Goal: Check status: Check status

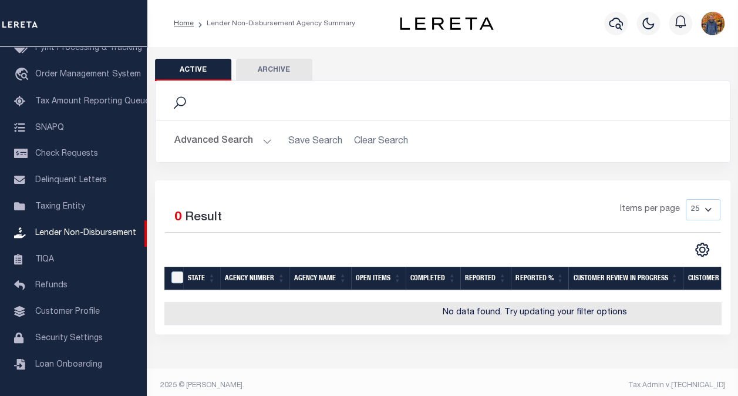
scroll to position [7, 0]
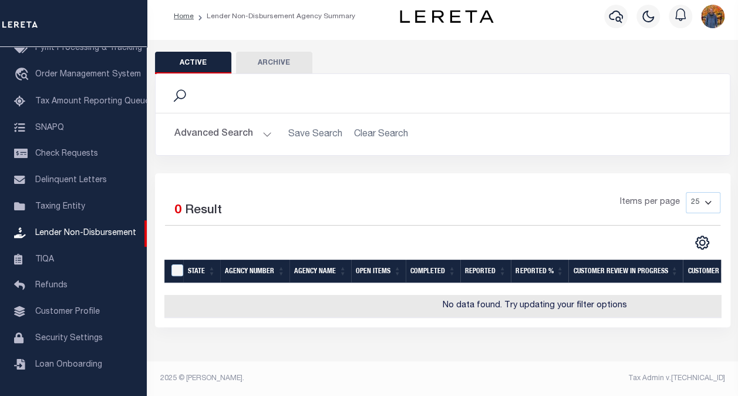
click at [193, 134] on button "Advanced Search" at bounding box center [223, 134] width 98 height 23
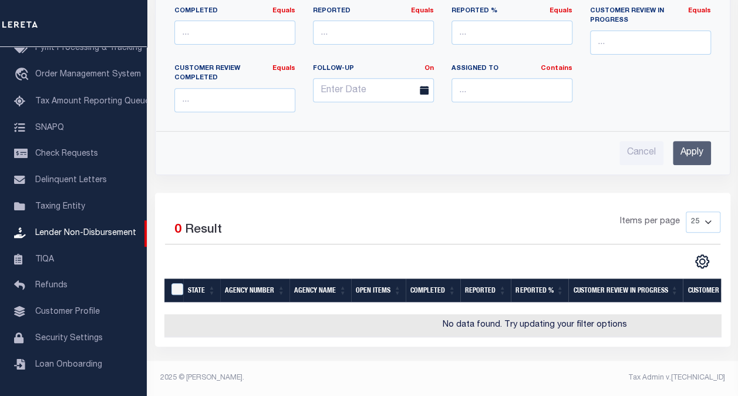
scroll to position [0, 0]
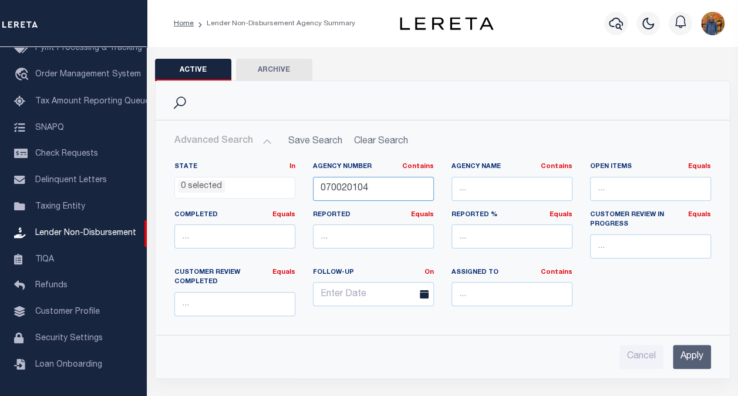
drag, startPoint x: 376, startPoint y: 189, endPoint x: 296, endPoint y: 186, distance: 80.0
click at [296, 187] on div "State In In AK AL AR AZ CA CO CT DC DE FL GA GU HI IA ID IL IN KS KY LA MA MD M…" at bounding box center [443, 243] width 555 height 163
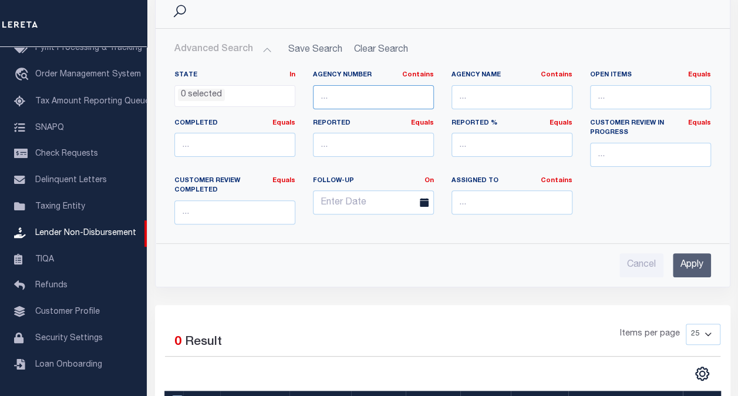
scroll to position [33, 0]
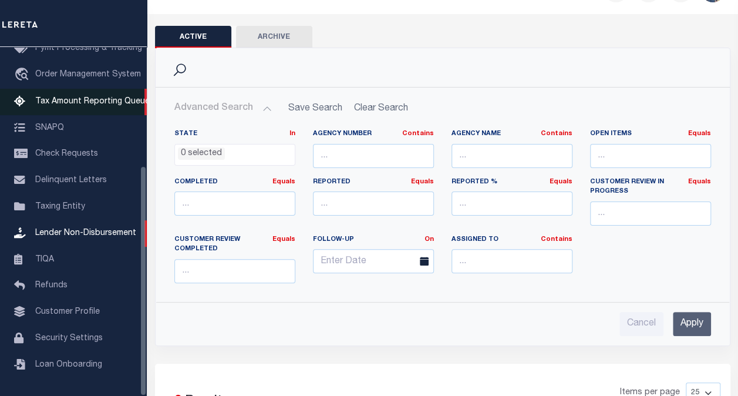
click at [83, 98] on span "Tax Amount Reporting Queue" at bounding box center [92, 102] width 115 height 8
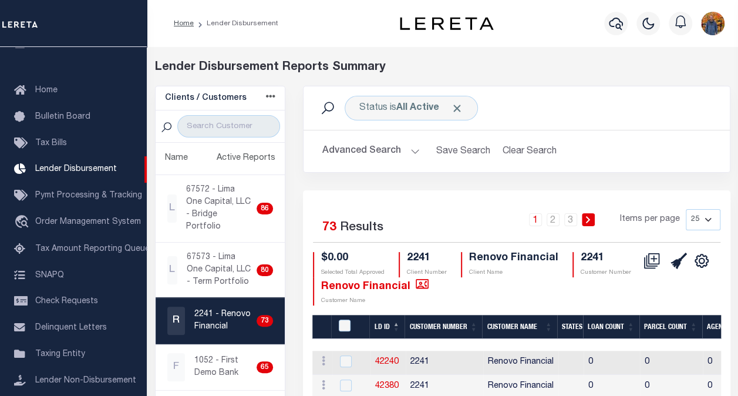
scroll to position [59, 0]
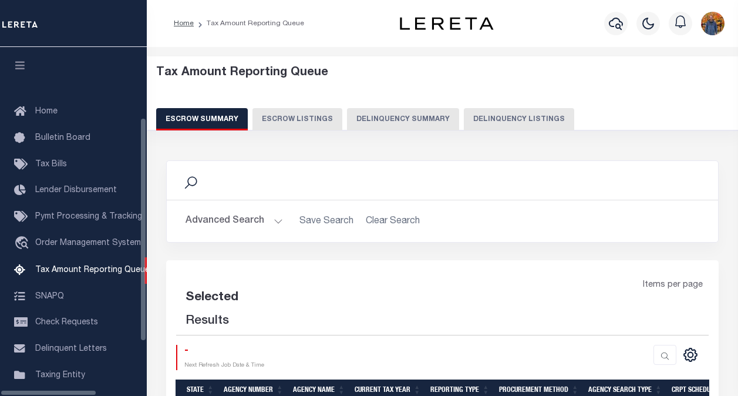
select select "100"
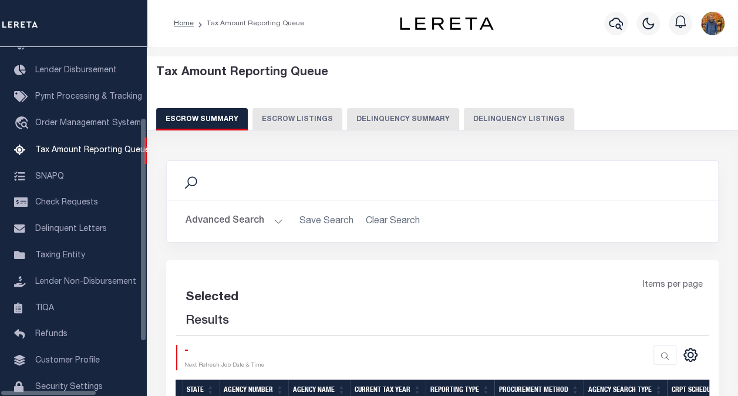
select select "100"
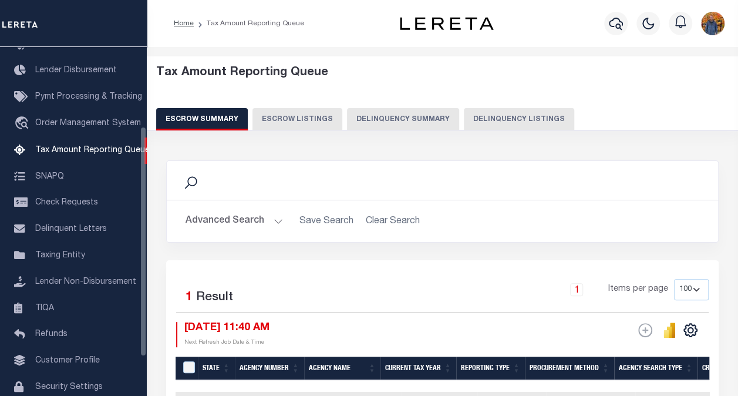
scroll to position [143, 0]
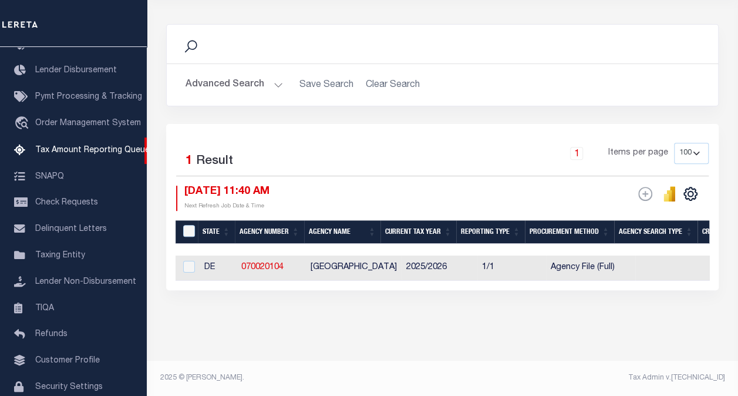
drag, startPoint x: 261, startPoint y: 281, endPoint x: 297, endPoint y: 277, distance: 36.7
click at [297, 277] on div "Selected 1 Result 1 Items per page 10 25 50 100 500 08/18/2025 11:40 AM ESCROW …" at bounding box center [442, 207] width 553 height 166
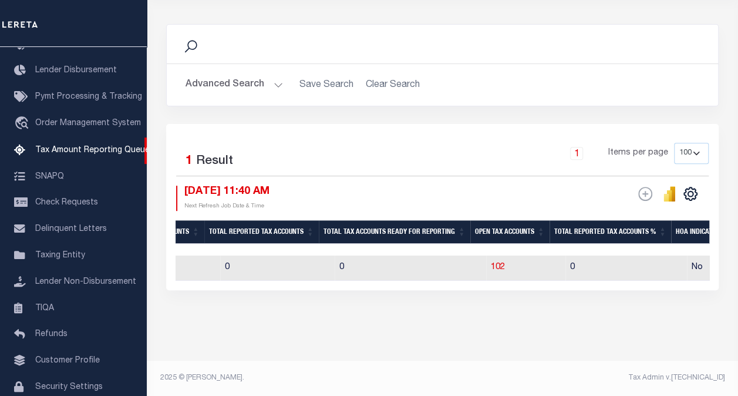
scroll to position [0, 1084]
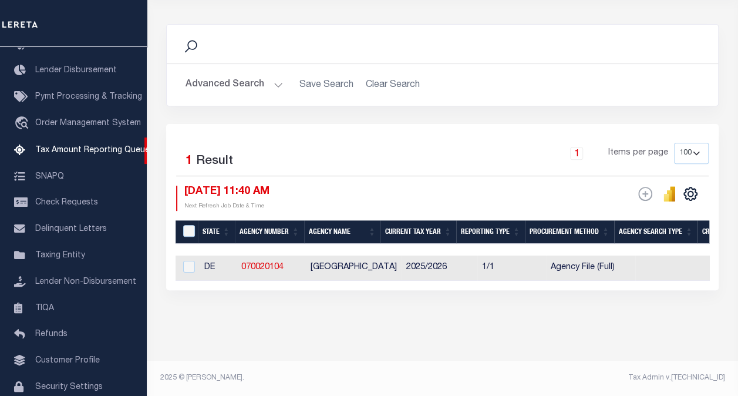
click at [450, 233] on th "Current Tax Year" at bounding box center [419, 232] width 76 height 24
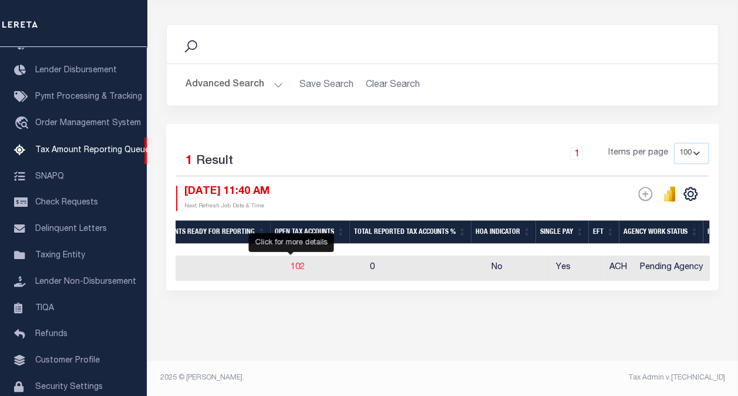
click at [296, 263] on span "102" at bounding box center [298, 267] width 14 height 8
select select "100"
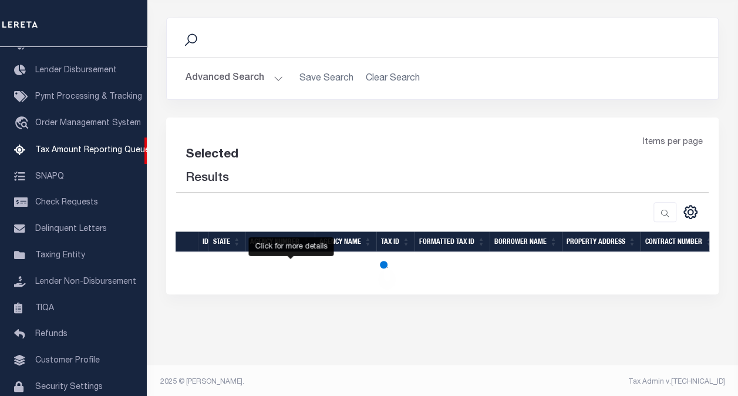
select select "100"
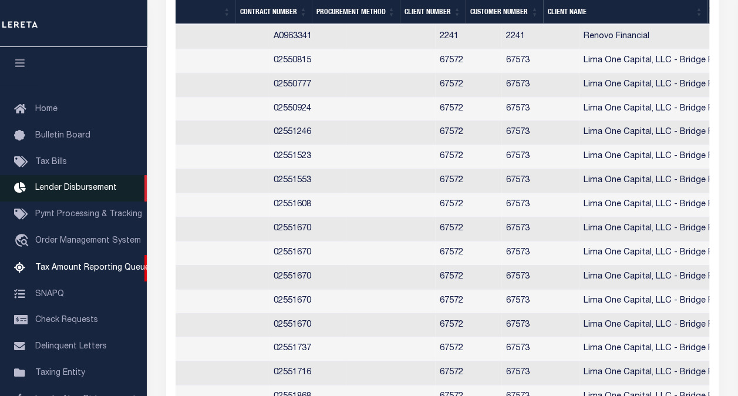
click at [65, 191] on span "Lender Disbursement" at bounding box center [76, 188] width 82 height 8
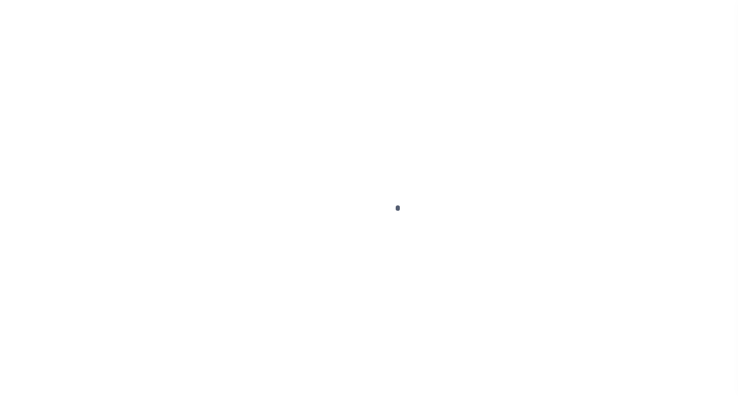
scroll to position [21, 0]
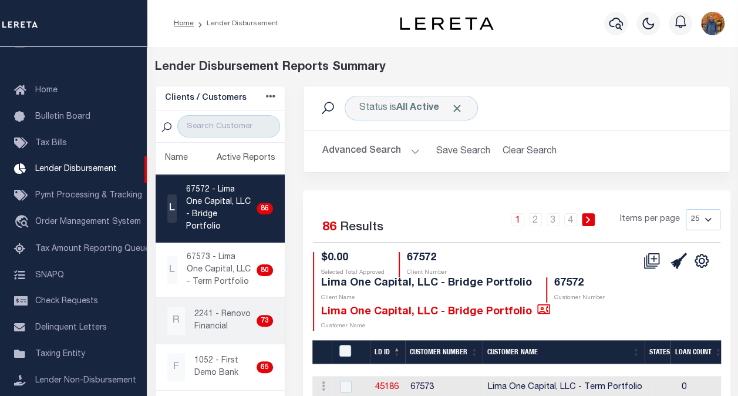
click at [208, 333] on p "2241 - Renovo Financial" at bounding box center [223, 320] width 58 height 25
checkbox input "true"
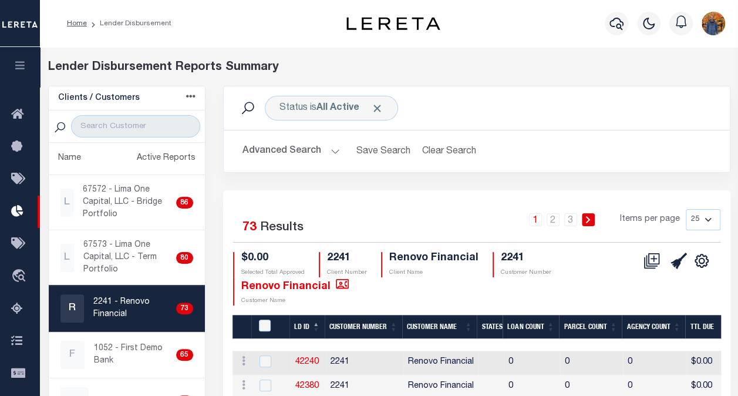
click at [692, 220] on select "25 50 100 200" at bounding box center [703, 219] width 35 height 21
select select "200"
click at [686, 209] on select "25 50 100 200" at bounding box center [703, 219] width 35 height 21
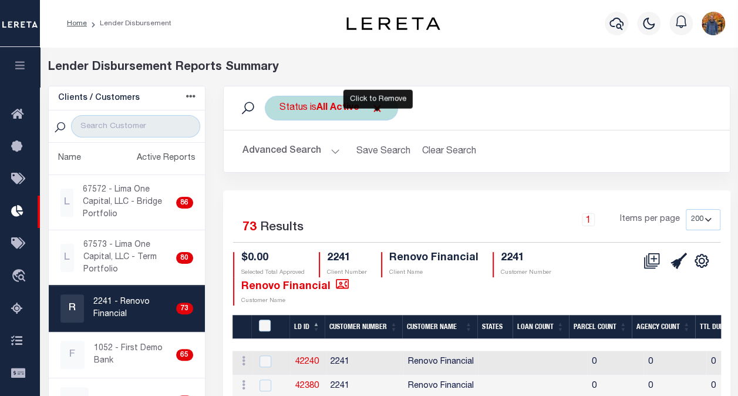
click at [378, 109] on span "Click to Remove" at bounding box center [377, 108] width 12 height 12
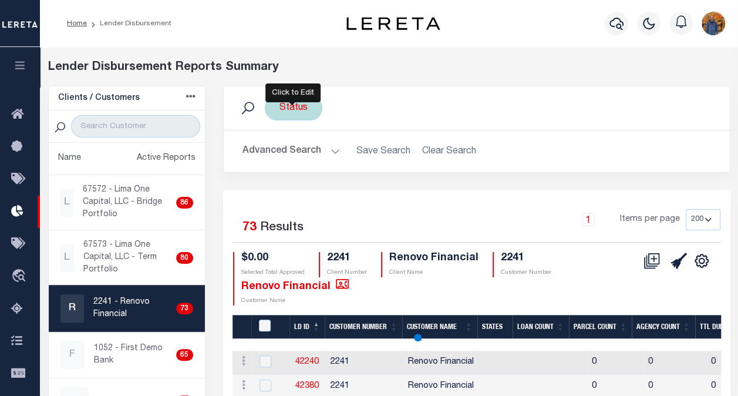
click at [301, 105] on div "Status" at bounding box center [294, 108] width 58 height 25
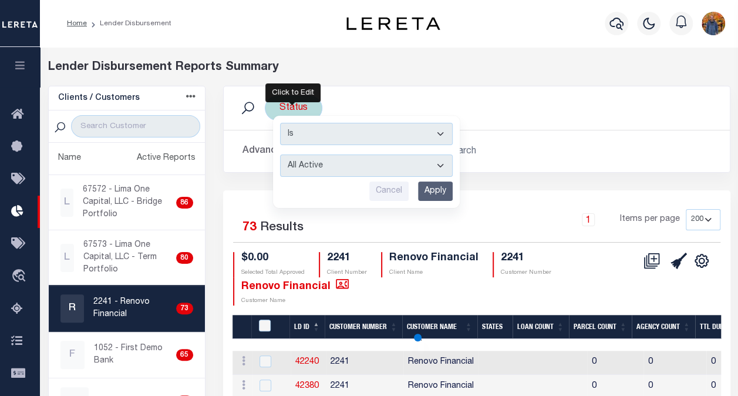
click at [320, 167] on select "All Active Approval In Progress Batching In Progress Complete Do Not Pay Escrow…" at bounding box center [366, 166] width 173 height 22
select select "BIP"
click at [280, 155] on select "All Active Approval In Progress Batching In Progress Complete Do Not Pay Escrow…" at bounding box center [366, 166] width 173 height 22
click at [441, 184] on input "Apply" at bounding box center [435, 191] width 35 height 19
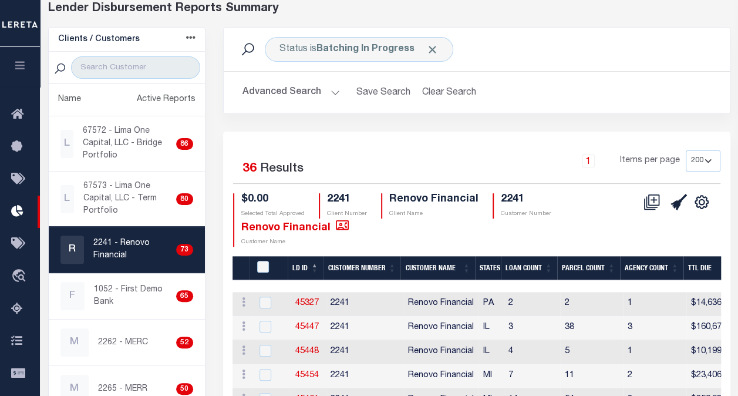
scroll to position [117, 0]
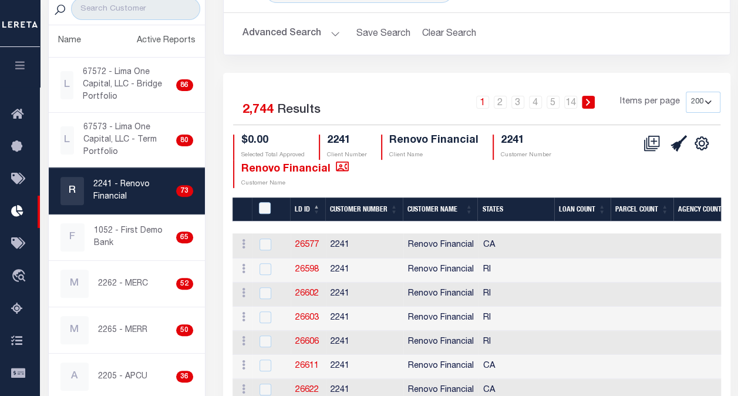
click at [305, 199] on th "LD ID" at bounding box center [307, 209] width 35 height 24
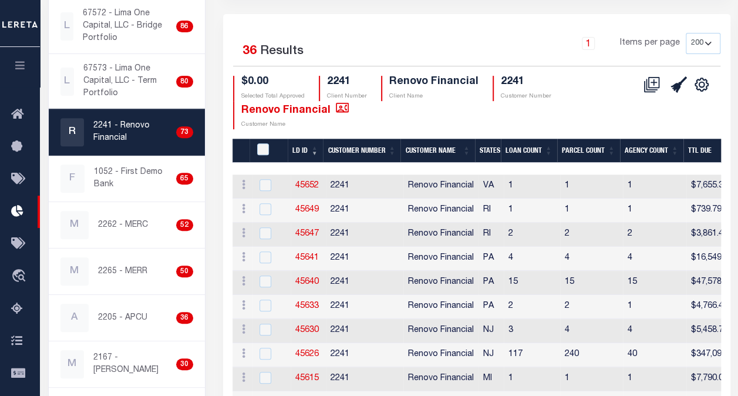
scroll to position [59, 0]
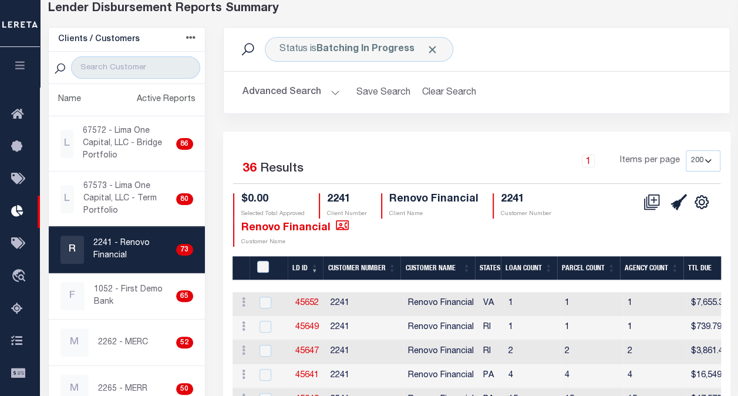
click at [284, 87] on button "Advanced Search" at bounding box center [292, 92] width 98 height 23
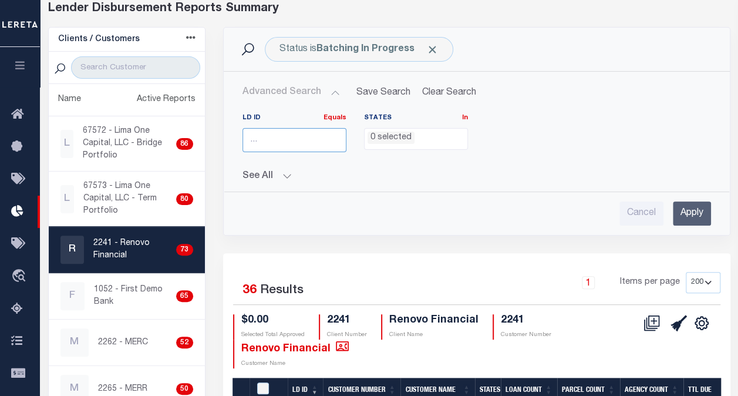
click at [263, 133] on input "number" at bounding box center [295, 140] width 104 height 24
type input "45008"
click at [695, 217] on input "Apply" at bounding box center [692, 214] width 38 height 24
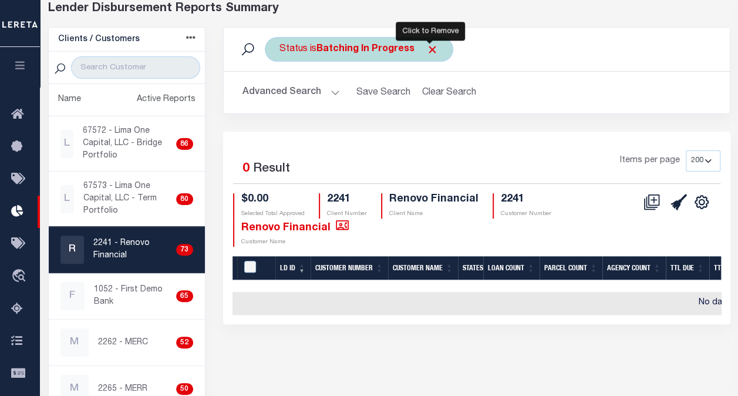
click at [427, 47] on span "Click to Remove" at bounding box center [433, 49] width 12 height 12
